Goal: Communication & Community: Answer question/provide support

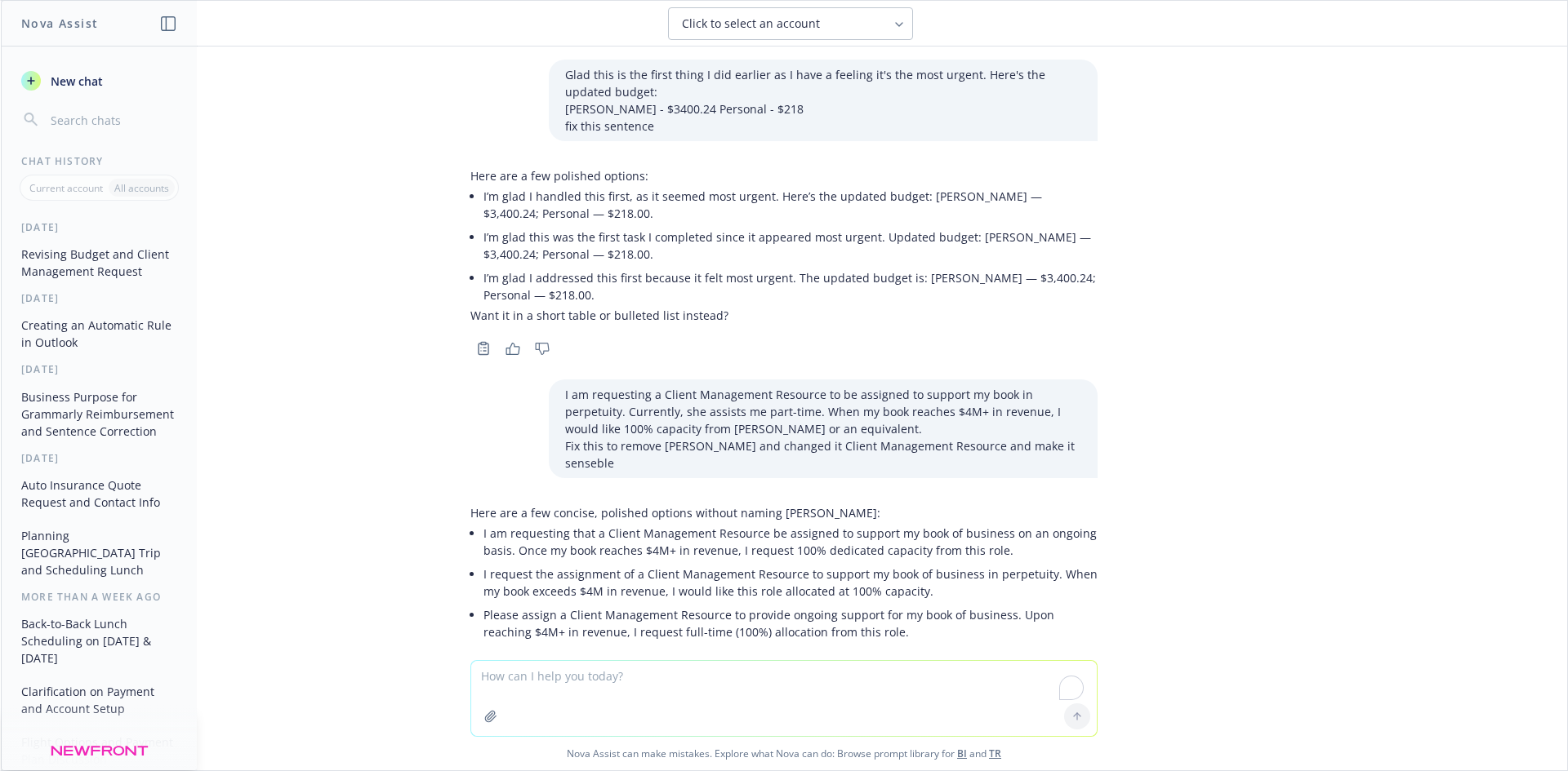
click at [653, 681] on textarea "To enrich screen reader interactions, please activate Accessibility in Grammarl…" at bounding box center [784, 698] width 625 height 75
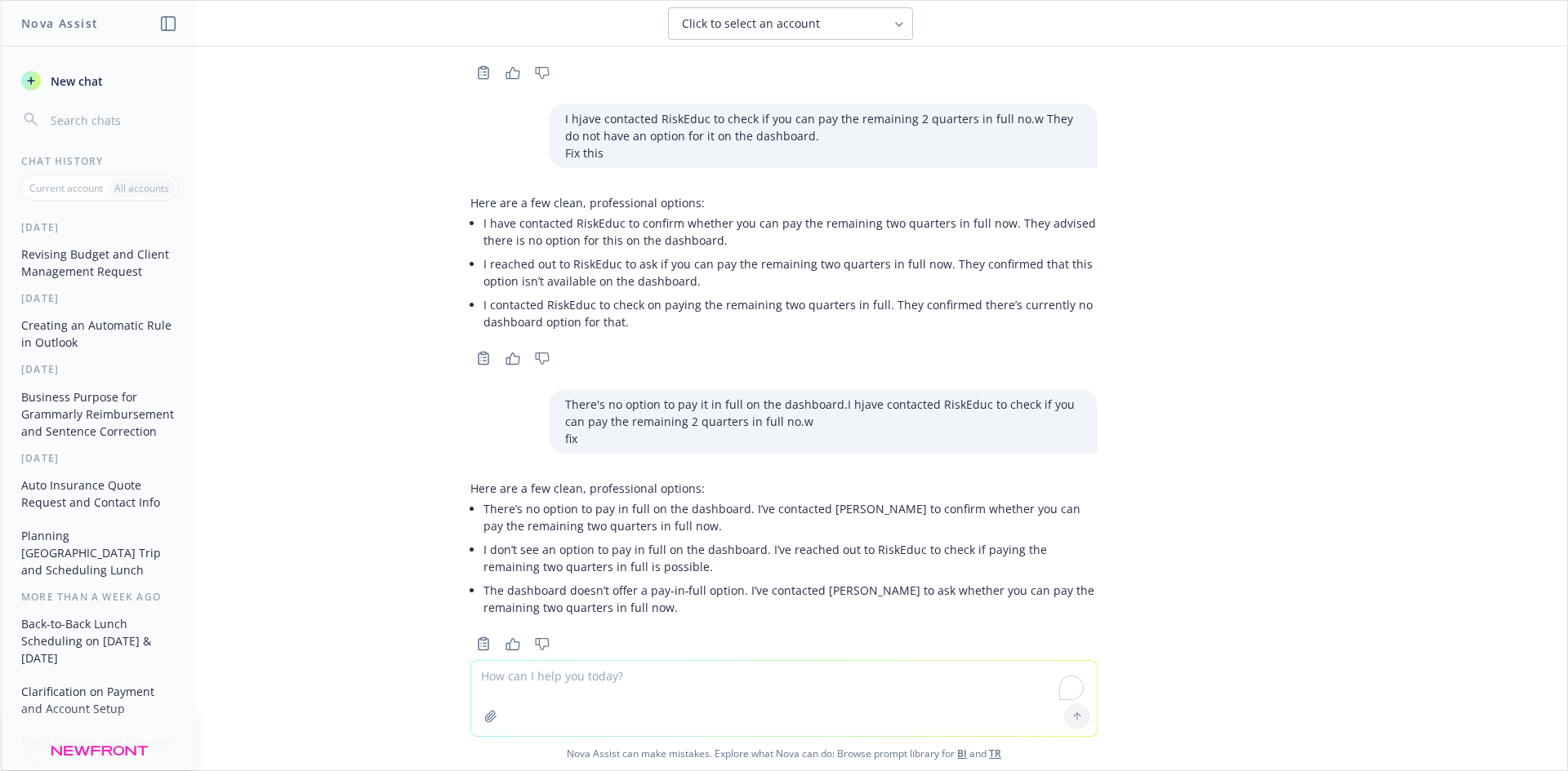
paste textarea "HI [PERSON_NAME], I have updated it to 11:45 am. Ivore have a conlict at 9:45am…"
type textarea "HI [PERSON_NAME], I have updated it to 11:45 am. Ivore have a conlict at 9:45am…"
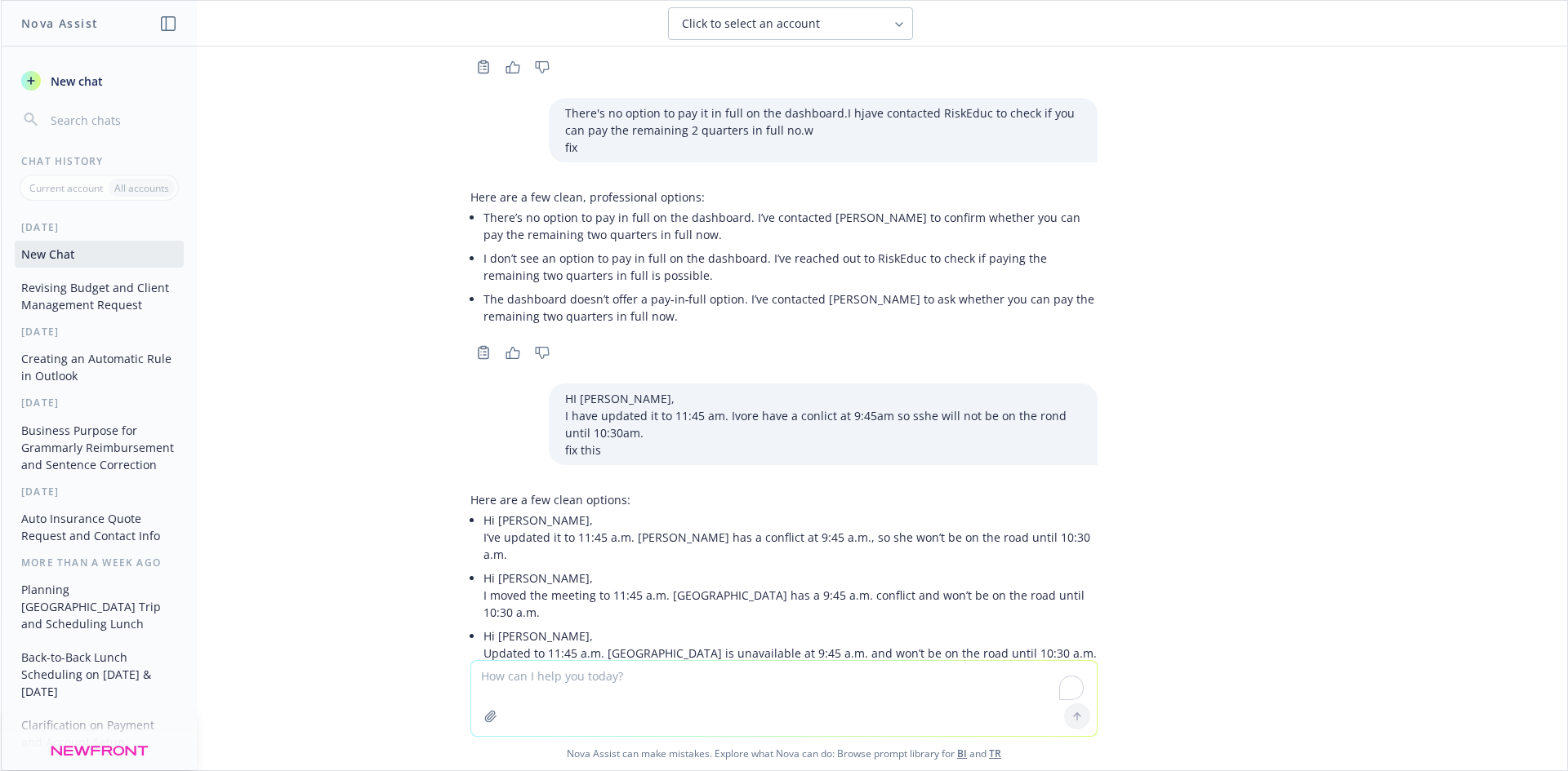
scroll to position [1235, 0]
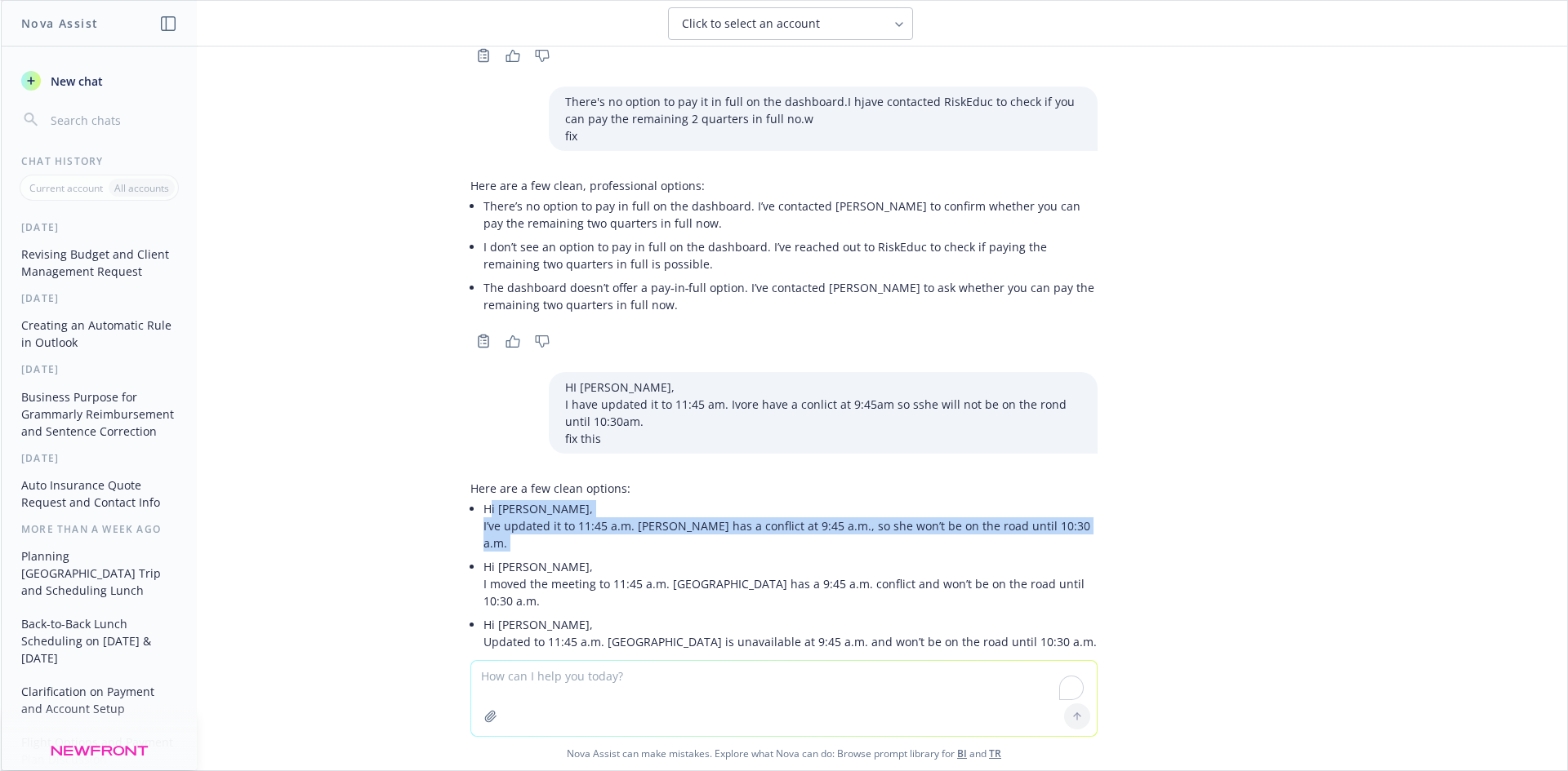
drag, startPoint x: 478, startPoint y: 478, endPoint x: 1027, endPoint y: 520, distance: 550.6
click at [1050, 503] on div "Here are a few clean options: Hi [PERSON_NAME], I’ve updated it to 11:45 a.m. […" at bounding box center [784, 567] width 627 height 187
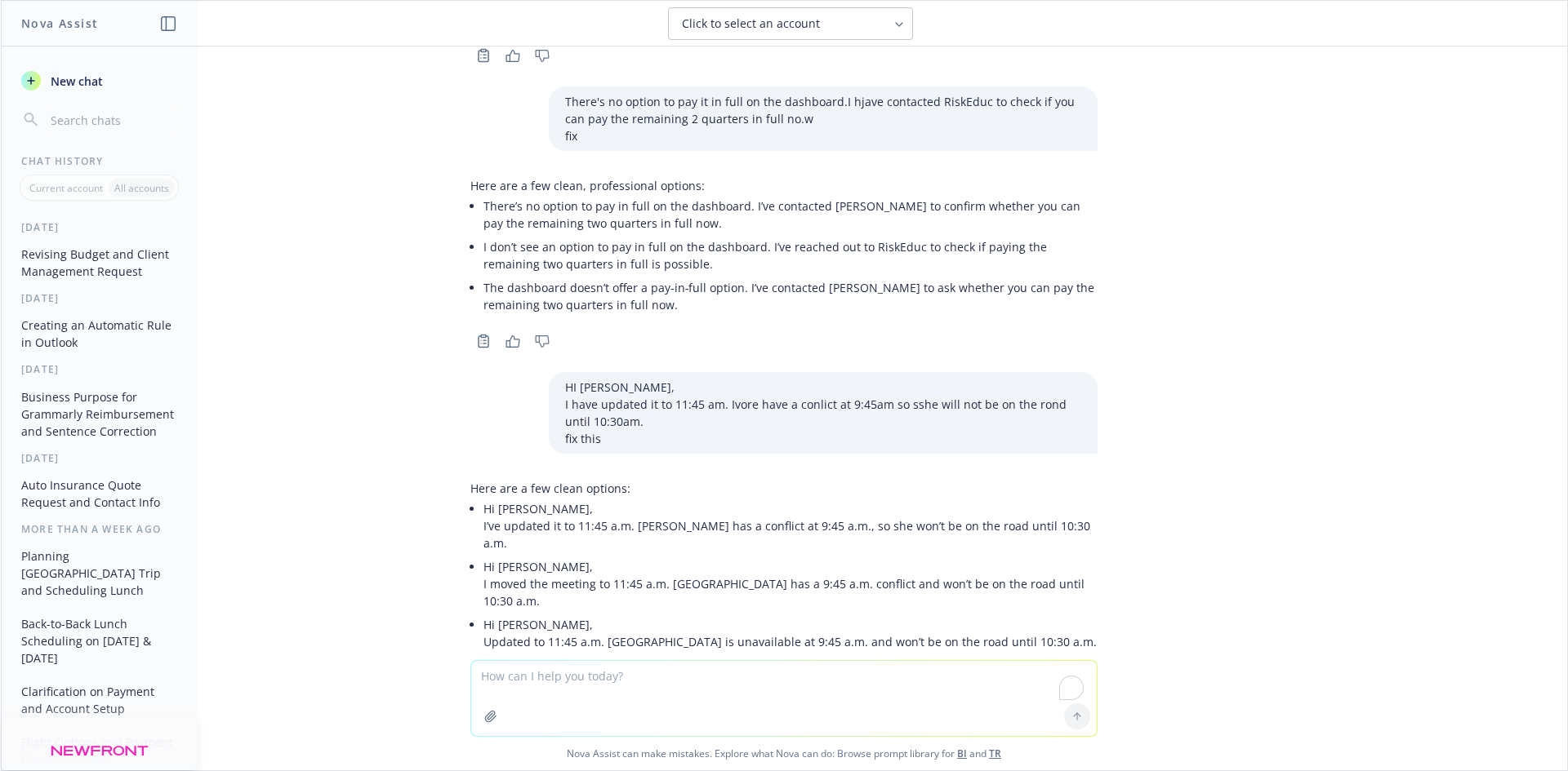
click at [1040, 528] on div "Here are a few clean options: Hi [PERSON_NAME], I’ve updated it to 11:45 a.m. […" at bounding box center [784, 567] width 627 height 187
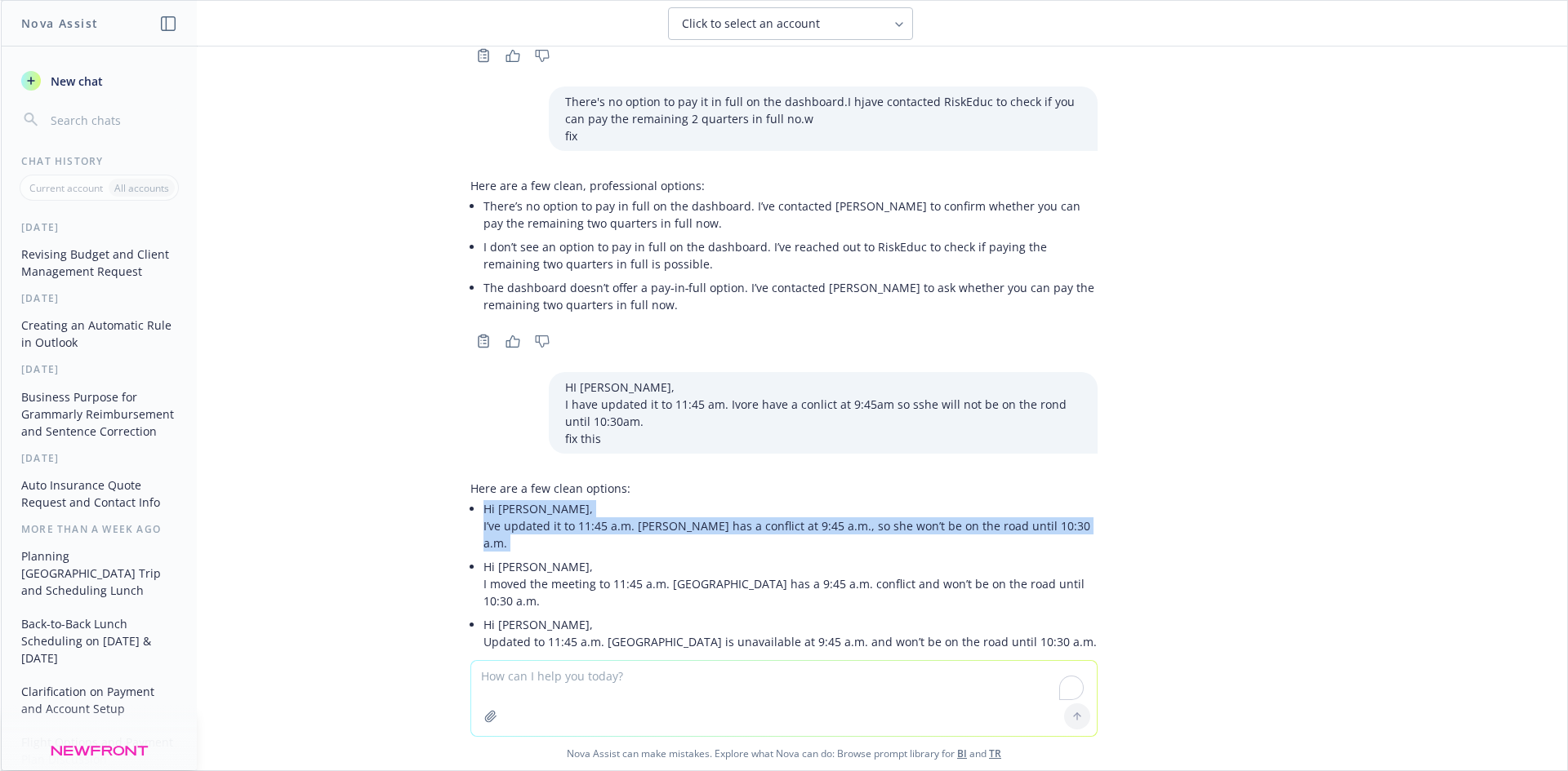
drag, startPoint x: 964, startPoint y: 490, endPoint x: 470, endPoint y: 478, distance: 494.1
click at [470, 478] on div "Here are a few clean options: Hi [PERSON_NAME], I’ve updated it to 11:45 a.m. […" at bounding box center [784, 567] width 627 height 187
copy ul "Hi [PERSON_NAME], I’ve updated it to 11:45 a.m. [PERSON_NAME] has a conflict at…"
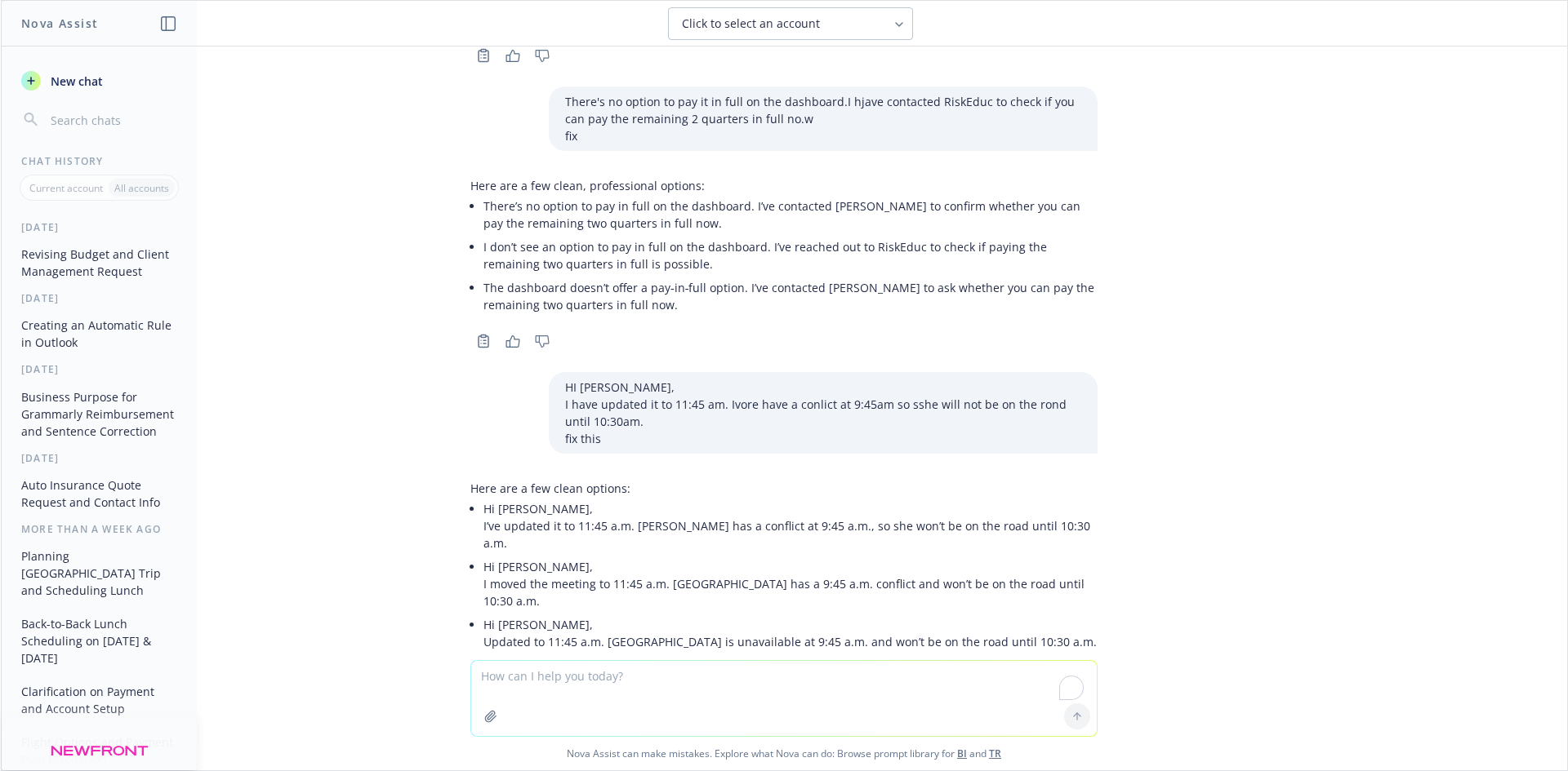
drag, startPoint x: 696, startPoint y: 611, endPoint x: 704, endPoint y: 601, distance: 12.8
click at [700, 667] on div "Copy to clipboard Thumbs up Thumbs down" at bounding box center [784, 678] width 627 height 22
